Goal: Task Accomplishment & Management: Manage account settings

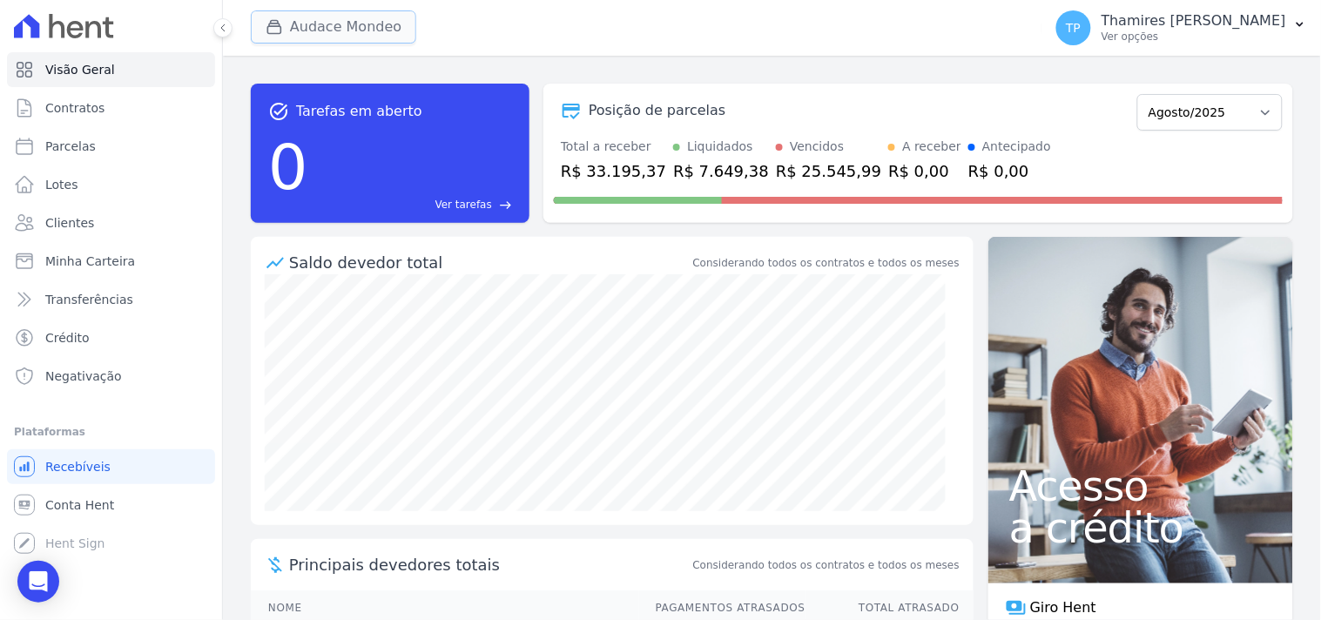
click at [332, 33] on button "Audace Mondeo" at bounding box center [333, 26] width 165 height 33
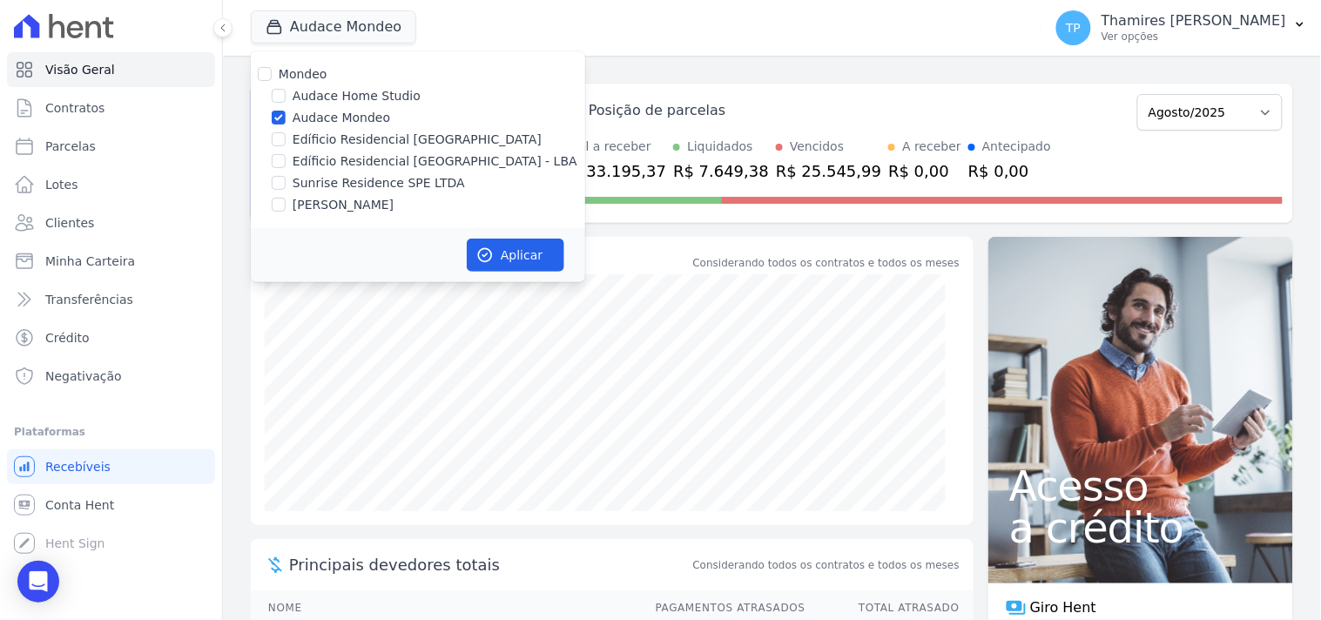
click at [363, 149] on div "Mondeo Audace Home Studio Audace Mondeo Edíficio Residencial Grevílea Park Edíf…" at bounding box center [418, 139] width 334 height 177
click at [362, 155] on label "Edíficio Residencial [GEOGRAPHIC_DATA] - LBA" at bounding box center [435, 161] width 285 height 18
click at [286, 155] on input "Edíficio Residencial [GEOGRAPHIC_DATA] - LBA" at bounding box center [279, 161] width 14 height 14
checkbox input "true"
click at [335, 109] on label "Audace Mondeo" at bounding box center [342, 118] width 98 height 18
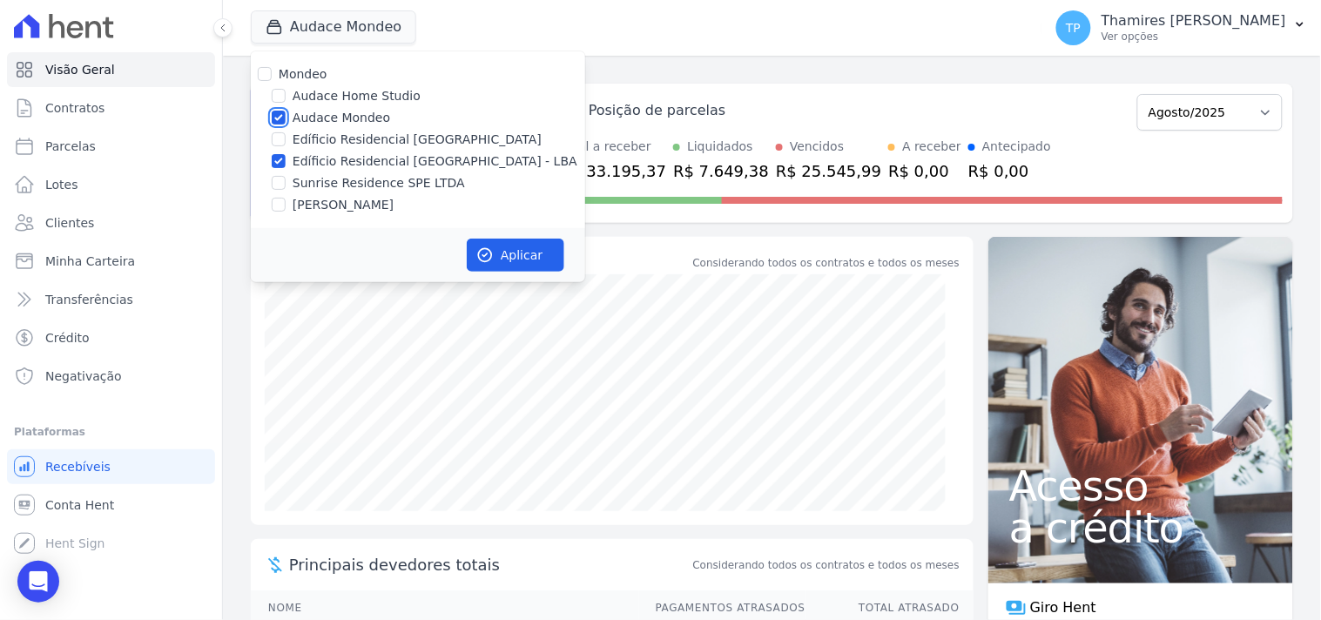
click at [286, 111] on input "Audace Mondeo" at bounding box center [279, 118] width 14 height 14
checkbox input "false"
click at [519, 240] on button "Aplicar" at bounding box center [516, 255] width 98 height 33
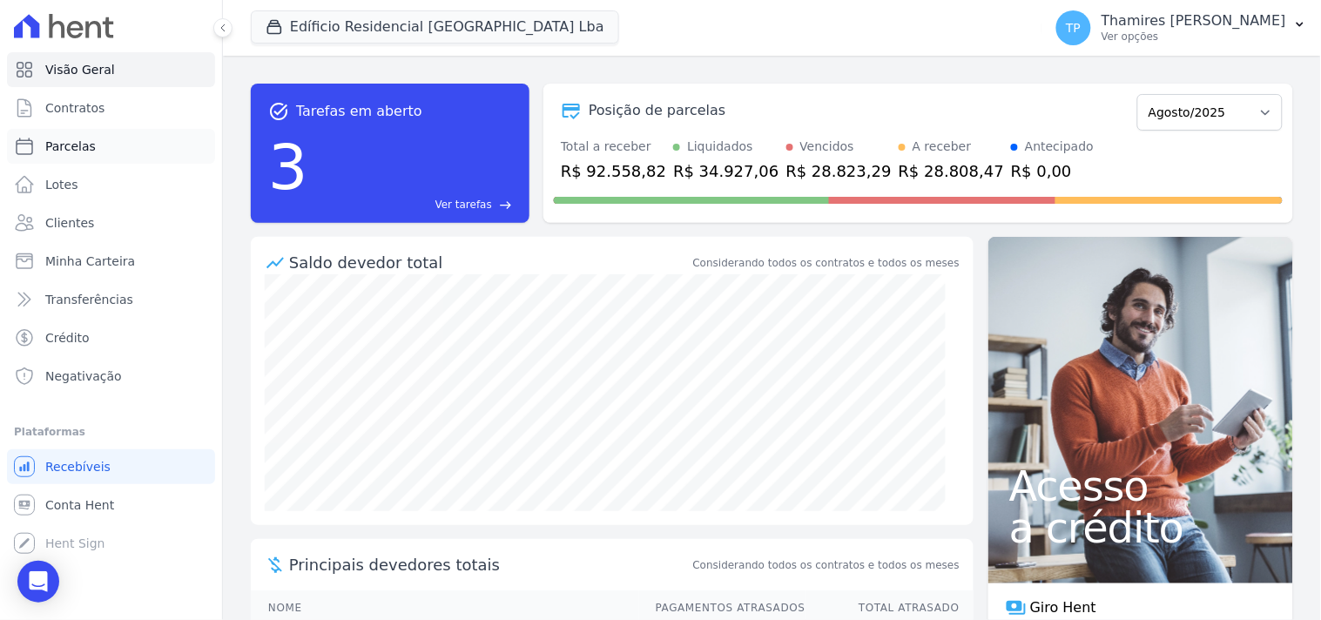
click at [123, 149] on link "Parcelas" at bounding box center [111, 146] width 208 height 35
select select
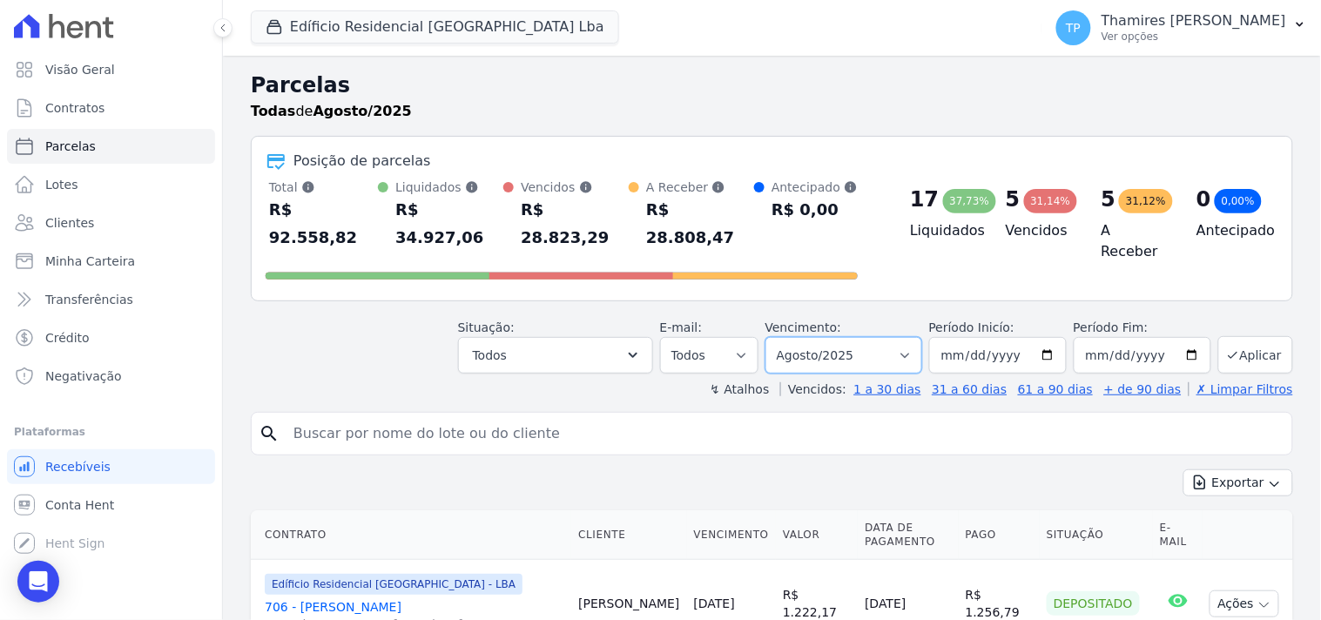
click at [826, 337] on select "Filtrar por período ──────── Todos os meses Junho/2023 Julho/2023 Agosto/2023 S…" at bounding box center [844, 355] width 157 height 37
select select "all"
click at [777, 337] on select "Filtrar por período ──────── Todos os meses Junho/2023 Julho/2023 Agosto/2023 S…" at bounding box center [844, 355] width 157 height 37
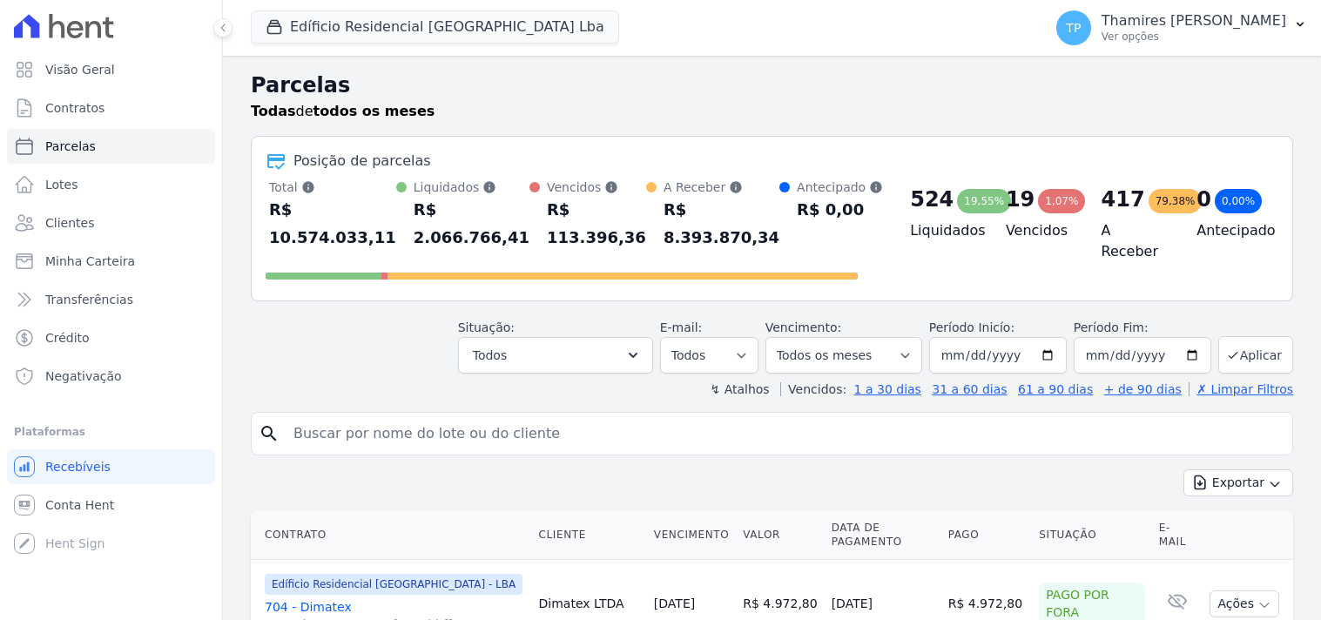
select select
click at [586, 364] on button "Todos" at bounding box center [555, 355] width 195 height 37
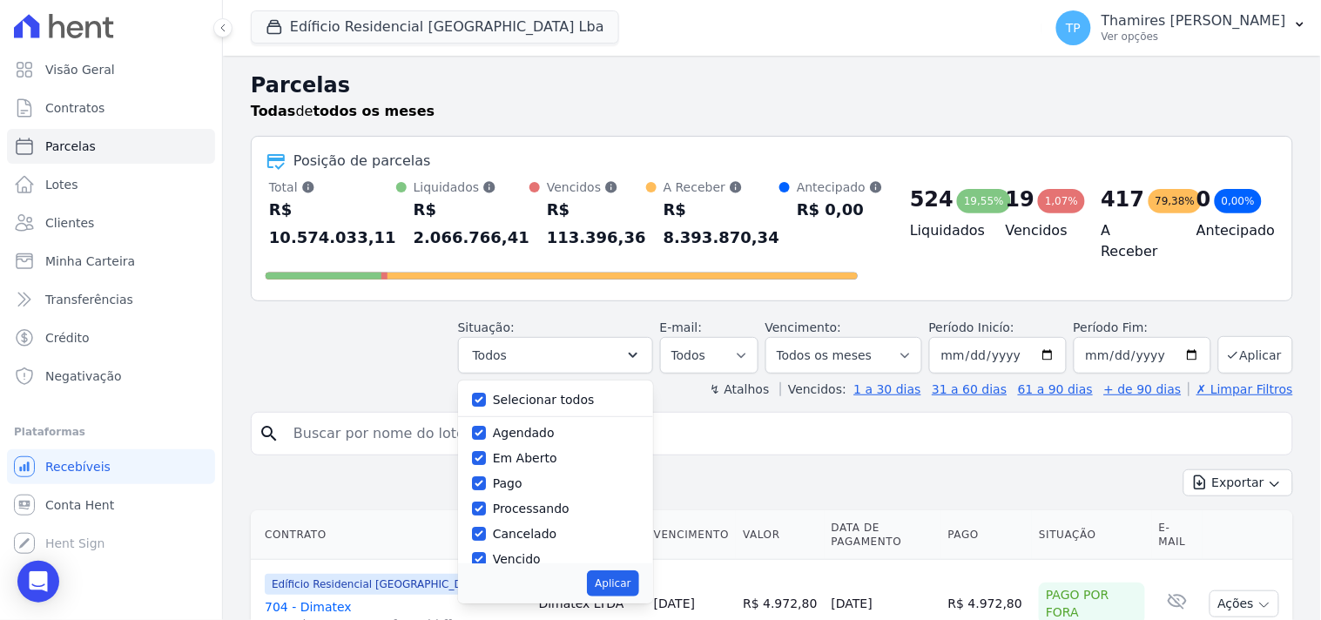
click at [553, 402] on label "Selecionar todos" at bounding box center [544, 400] width 102 height 14
click at [486, 402] on input "Selecionar todos" at bounding box center [479, 400] width 14 height 14
checkbox input "false"
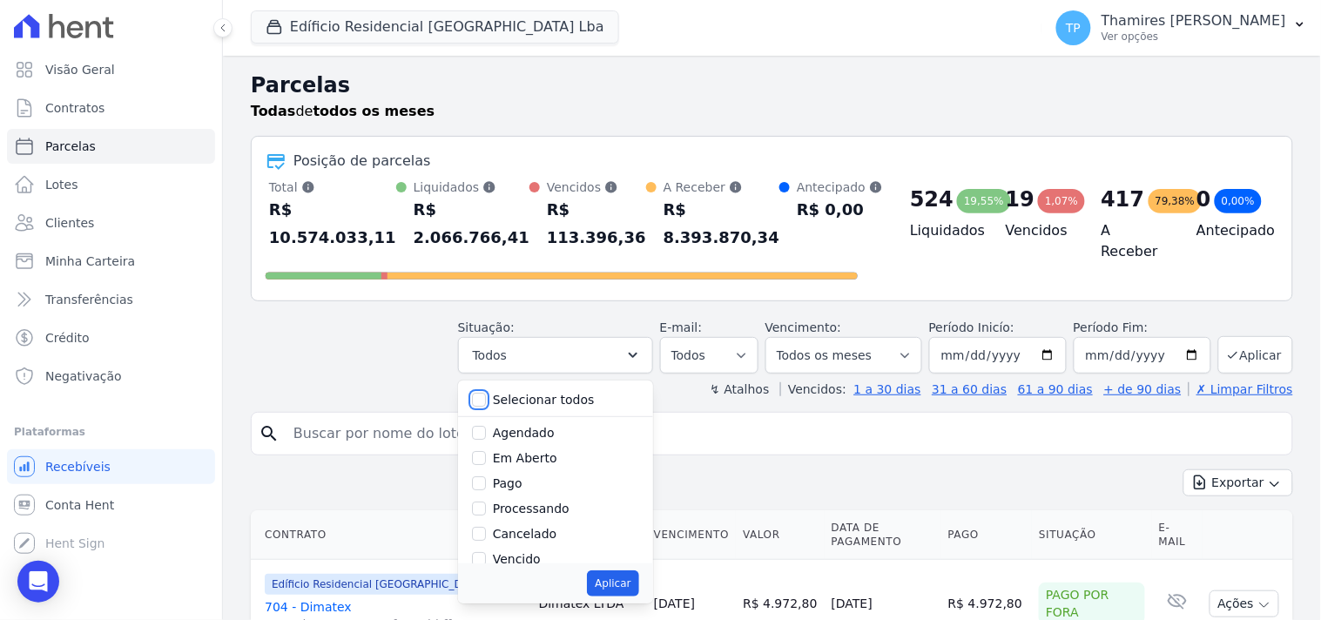
checkbox input "false"
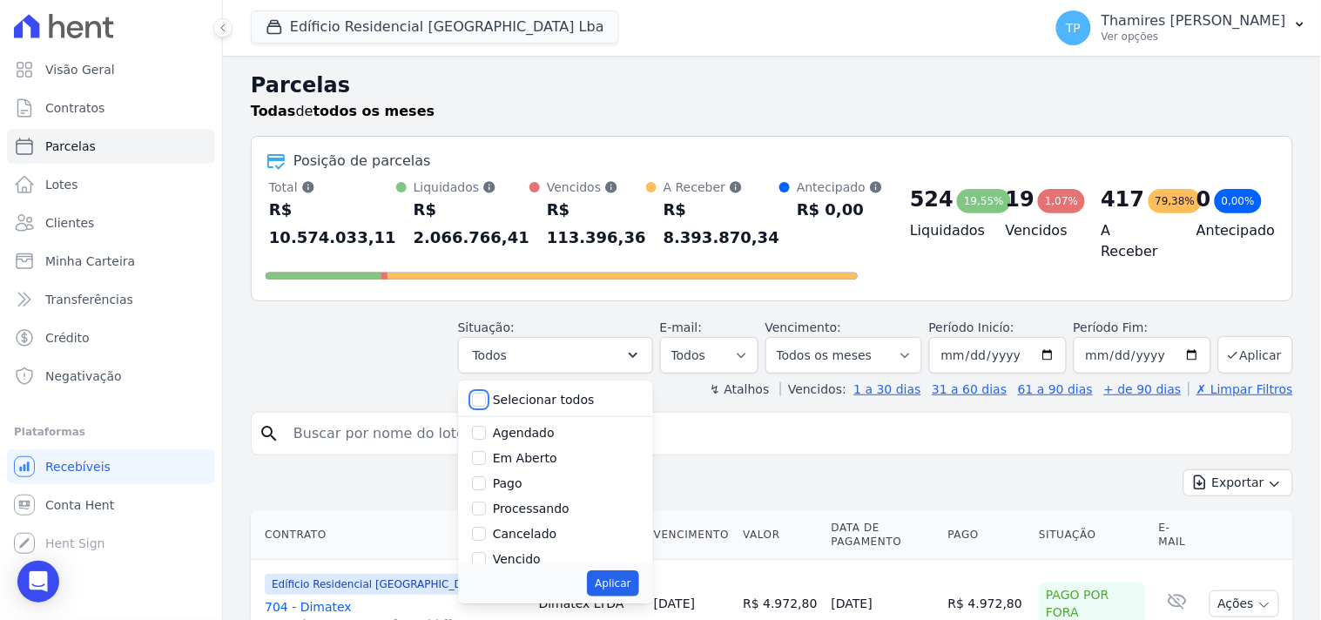
checkbox input "false"
click at [532, 464] on label "Vencido" at bounding box center [517, 463] width 48 height 14
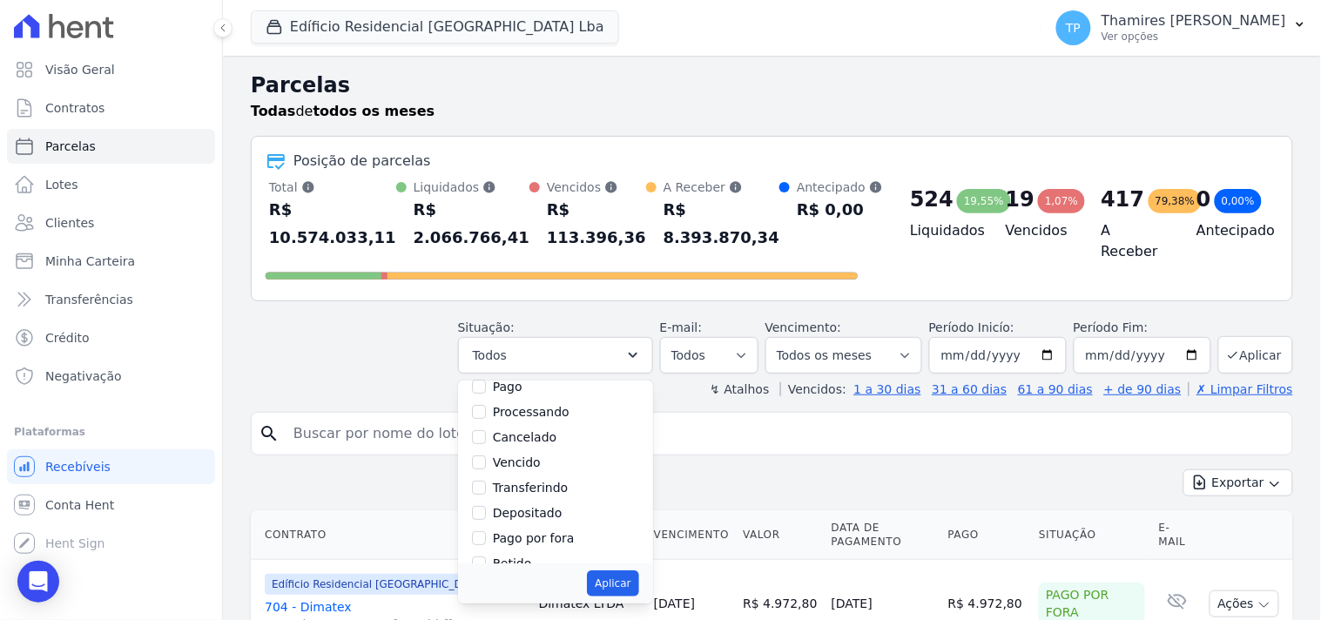
click at [486, 464] on input "Vencido" at bounding box center [479, 463] width 14 height 14
checkbox input "true"
click at [624, 577] on button "Aplicar" at bounding box center [612, 584] width 51 height 26
select select "overdue"
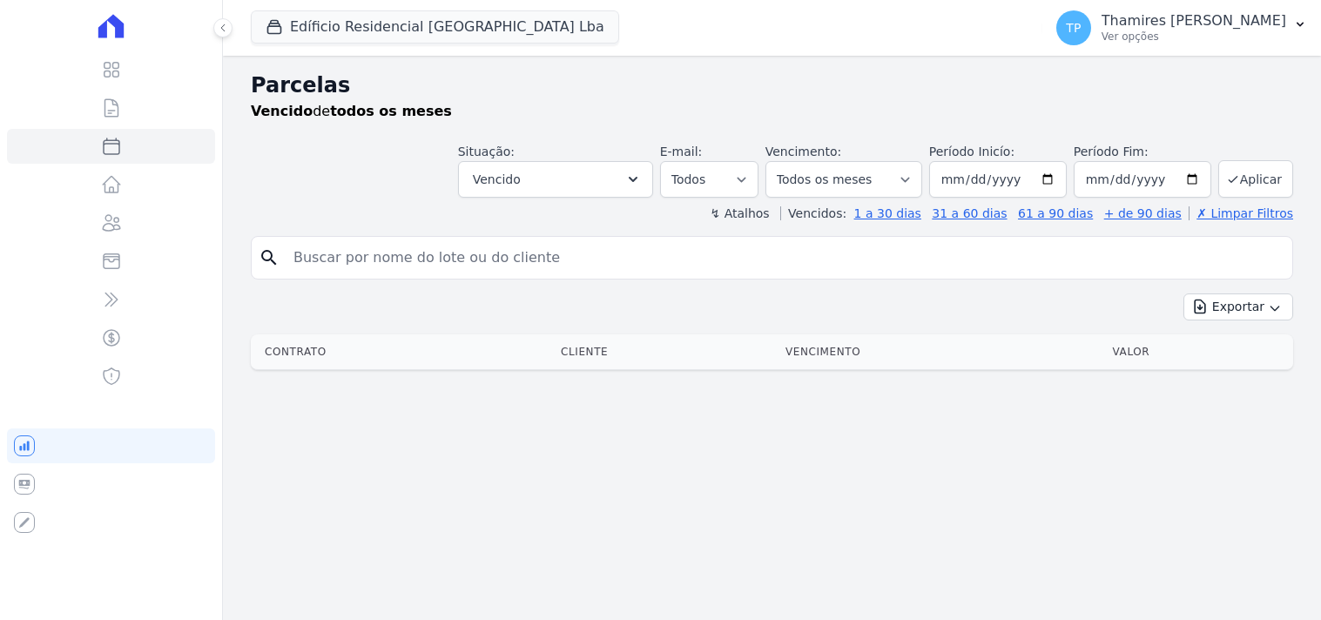
select select
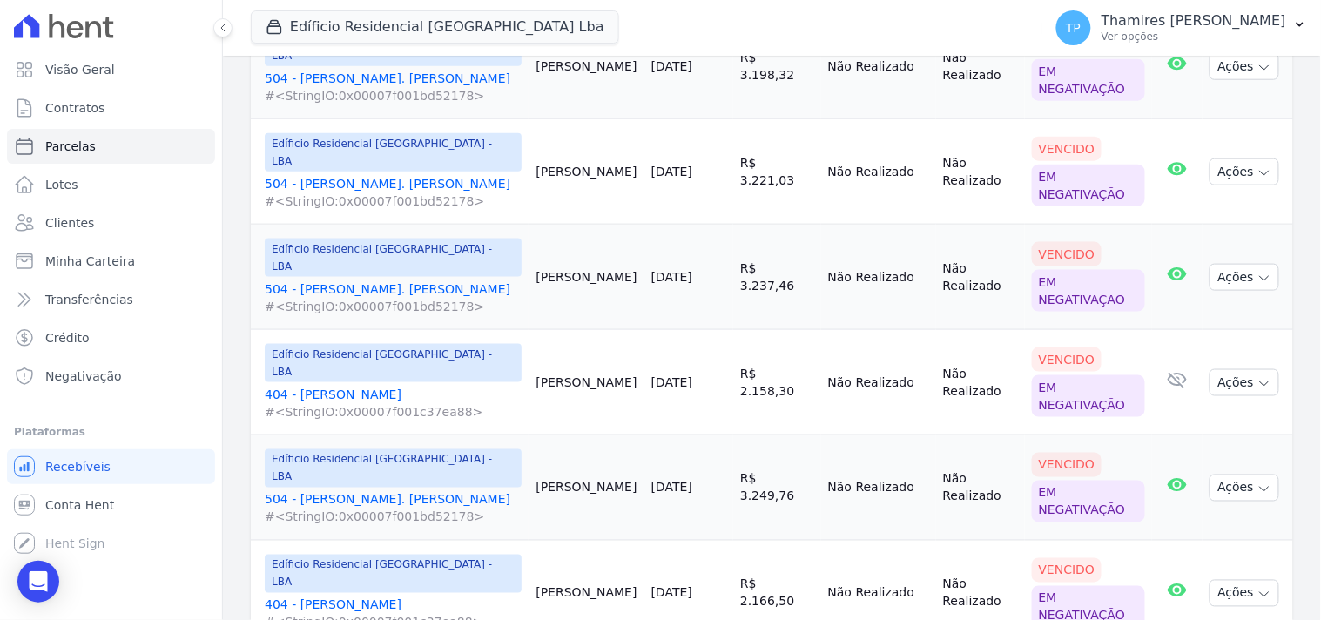
scroll to position [483, 0]
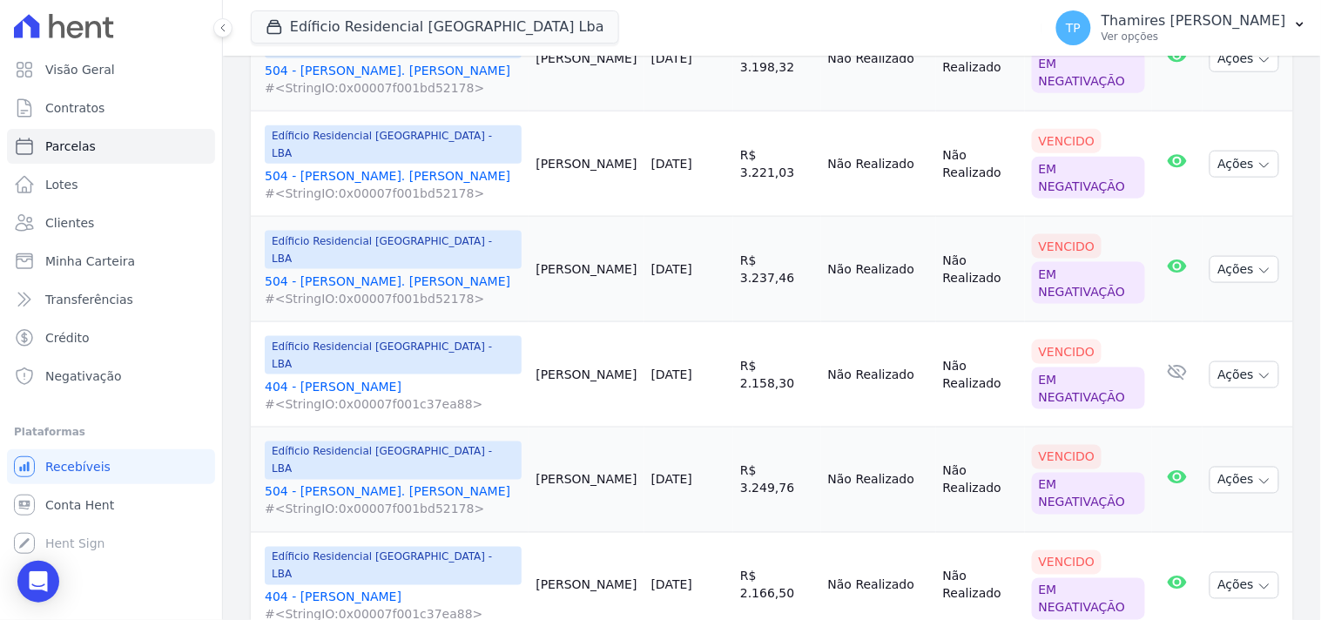
click at [367, 378] on link "404 - [PERSON_NAME] #<StringIO:0x00007f001c37ea88>" at bounding box center [393, 395] width 257 height 35
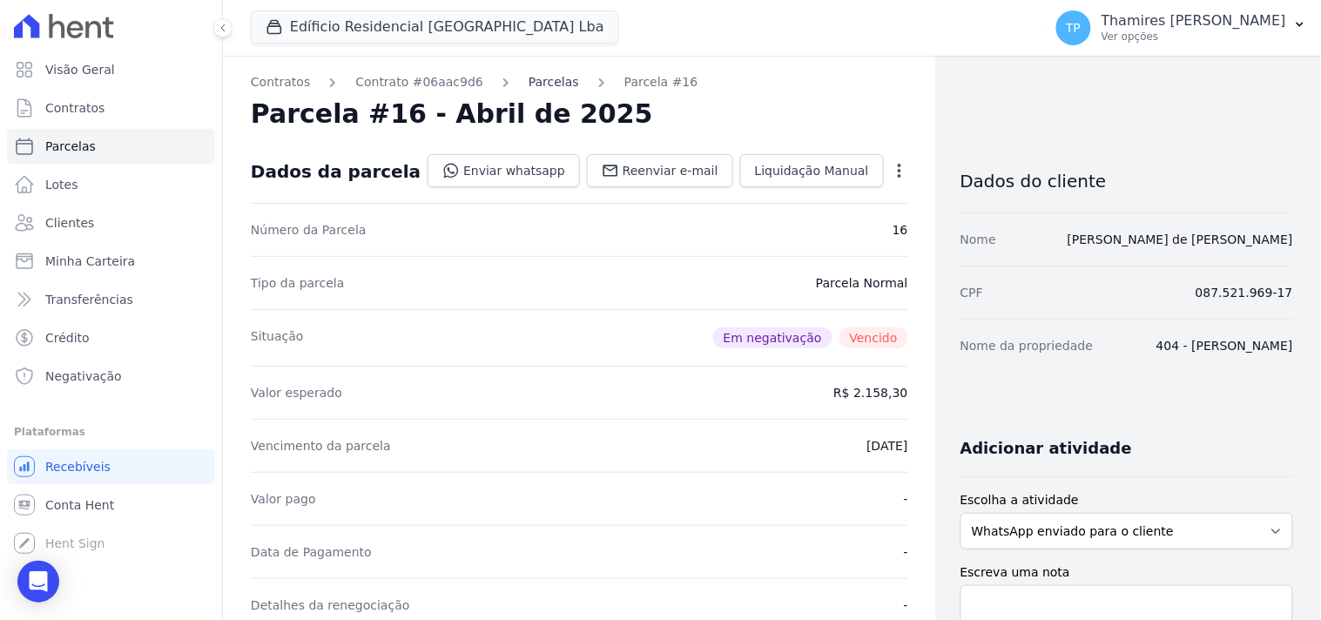
click at [544, 88] on link "Parcelas" at bounding box center [554, 82] width 51 height 18
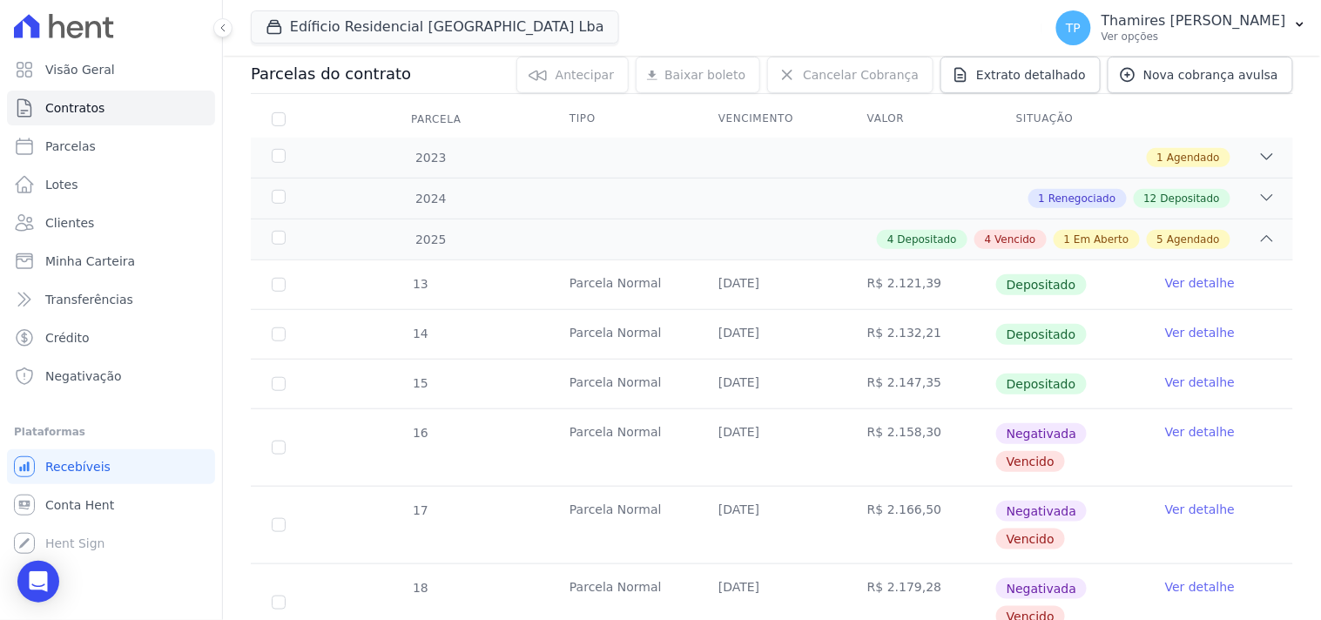
scroll to position [181, 0]
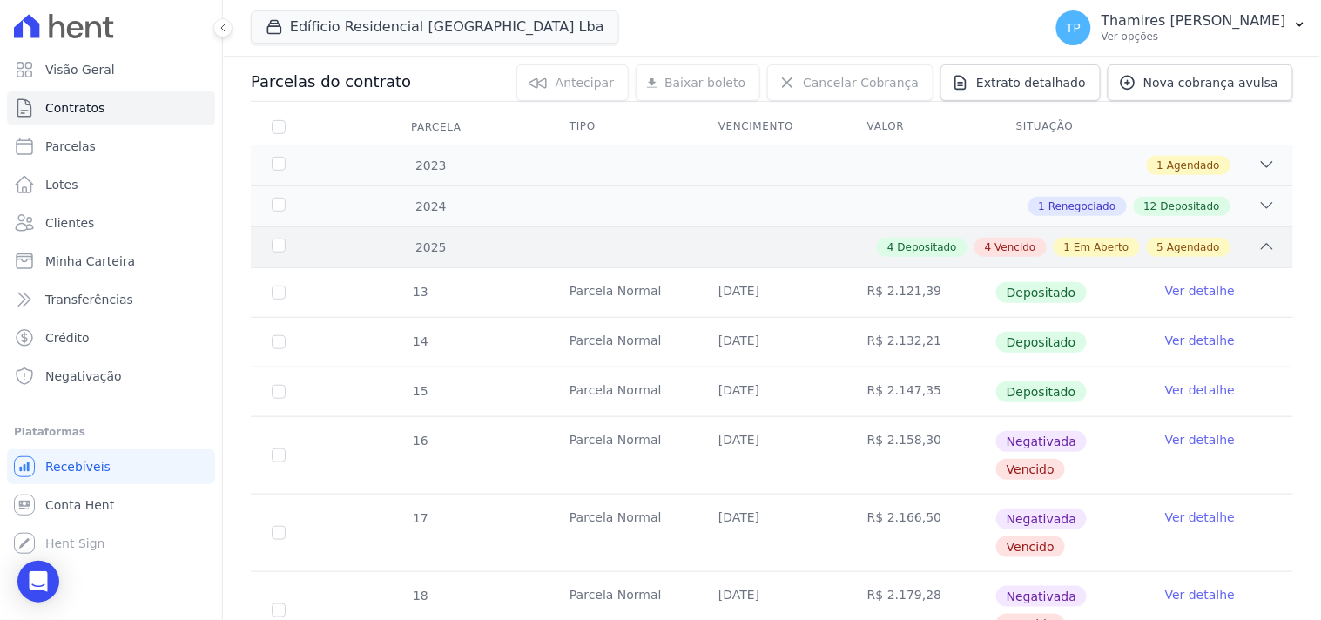
click at [1199, 246] on span "Agendado" at bounding box center [1193, 248] width 53 height 16
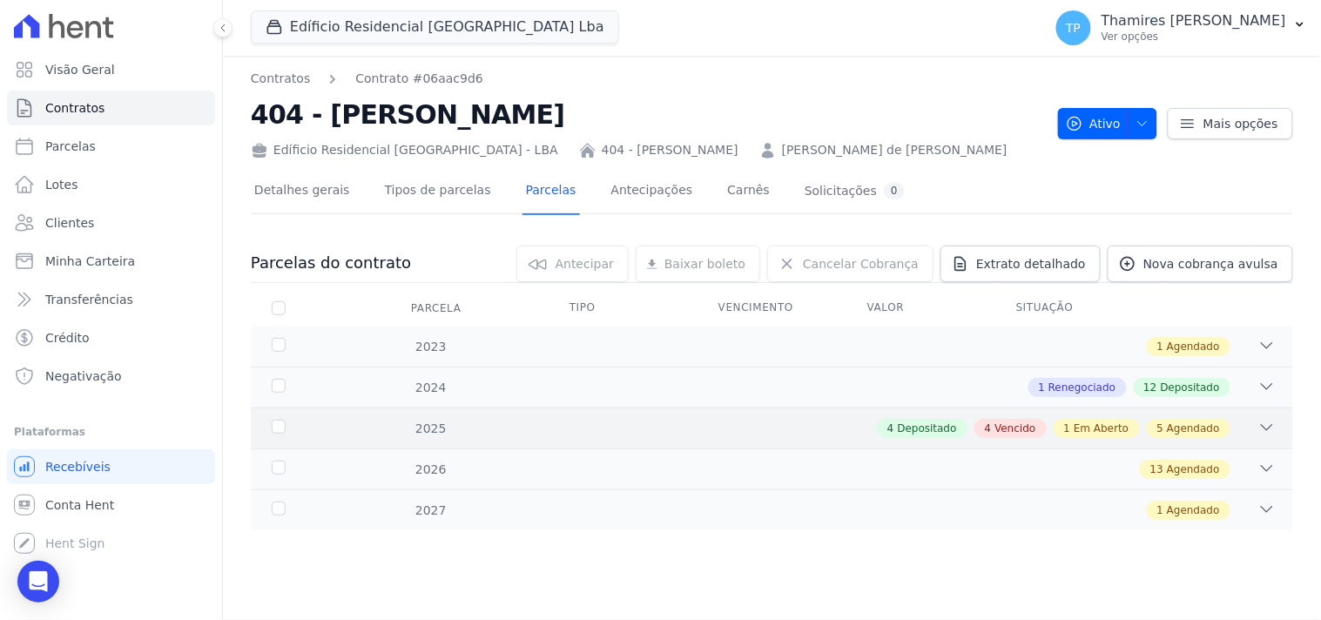
scroll to position [0, 0]
click at [1251, 431] on div "4 Depositado 4 Vencido 1 Em Aberto 5 Agendado" at bounding box center [823, 428] width 906 height 19
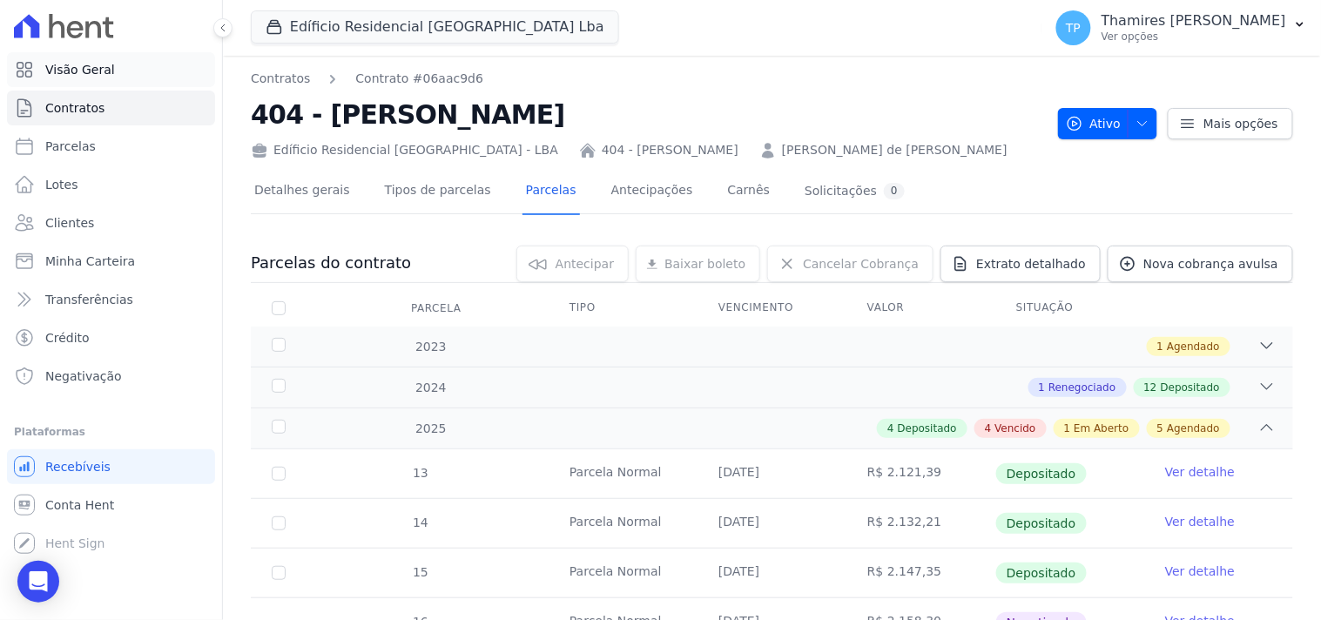
click at [80, 67] on span "Visão Geral" at bounding box center [80, 69] width 70 height 17
